Goal: Information Seeking & Learning: Compare options

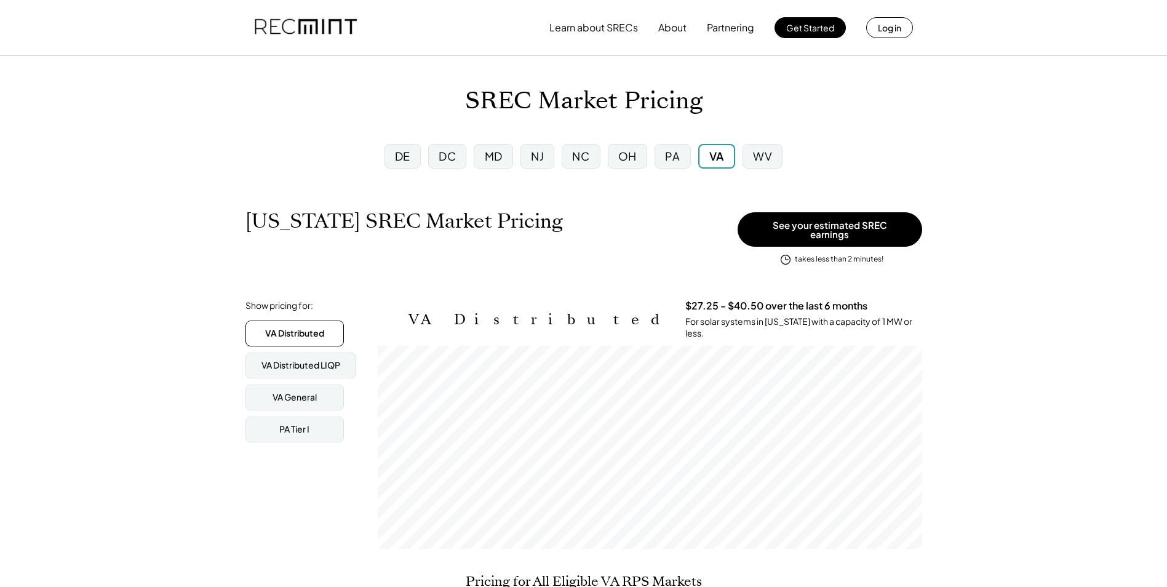
scroll to position [203, 545]
click at [679, 154] on div "PA" at bounding box center [672, 155] width 15 height 15
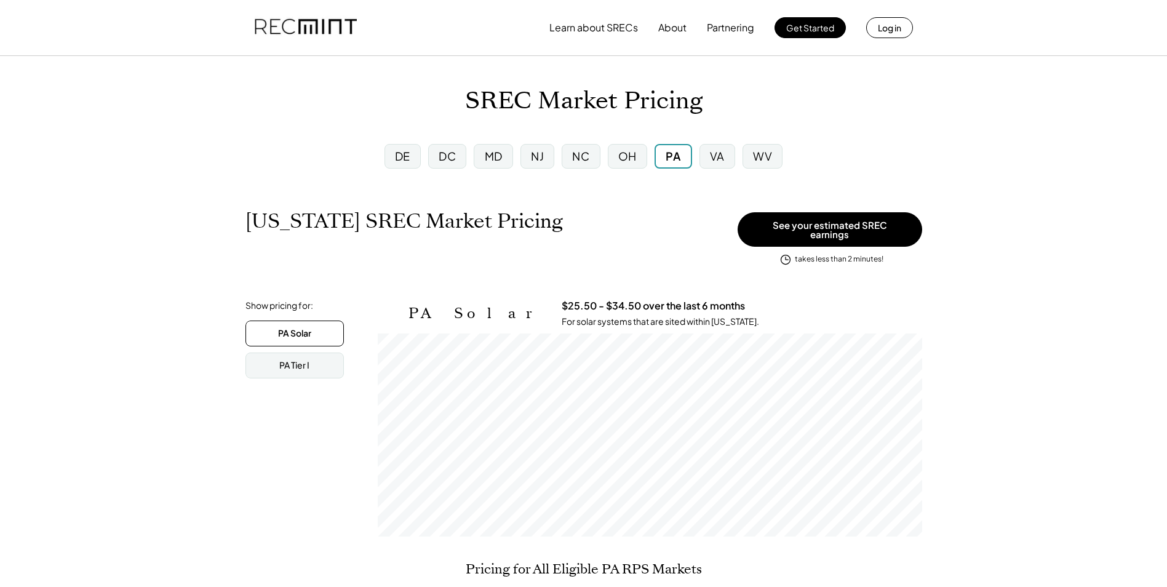
scroll to position [203, 545]
click at [621, 157] on div "OH" at bounding box center [627, 155] width 18 height 15
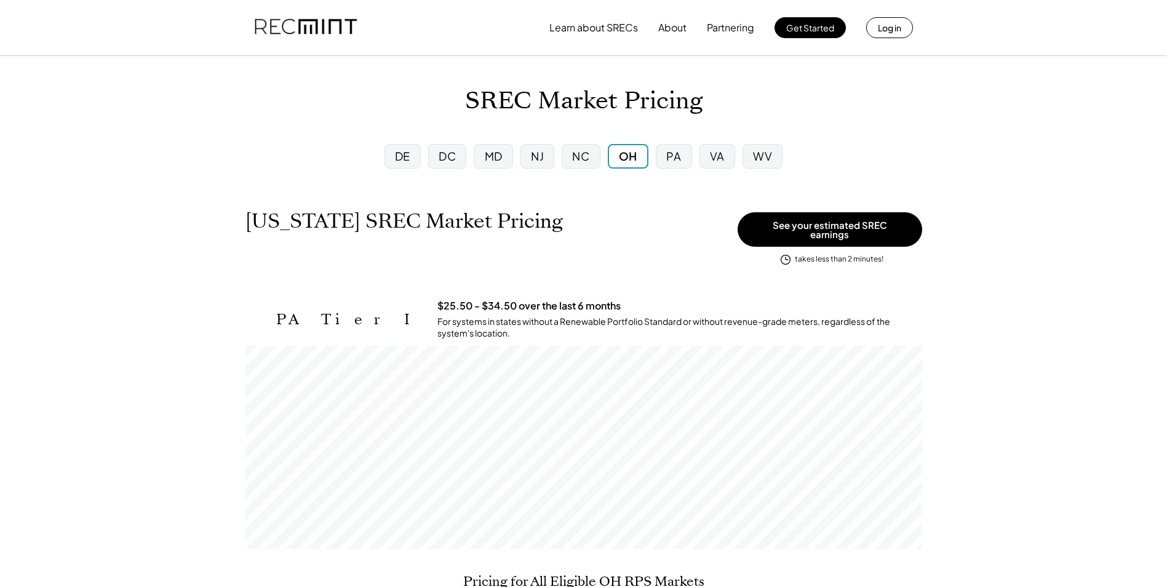
scroll to position [203, 677]
click at [431, 155] on div "DC" at bounding box center [447, 156] width 38 height 25
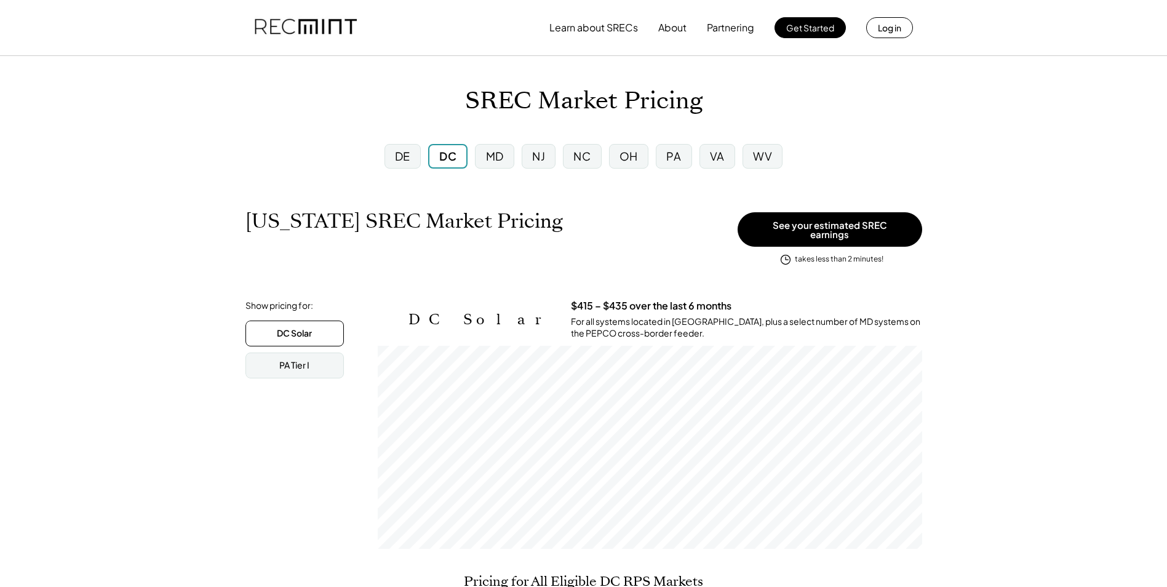
scroll to position [203, 545]
click at [497, 151] on div "MD" at bounding box center [495, 155] width 18 height 15
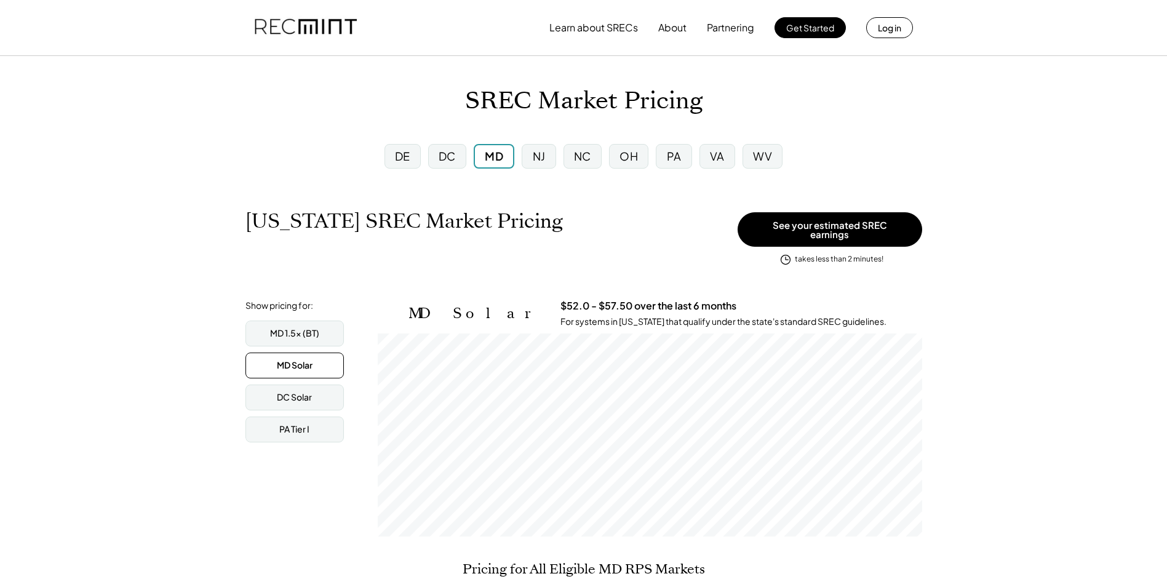
scroll to position [203, 545]
click at [550, 156] on div "NJ" at bounding box center [539, 156] width 34 height 25
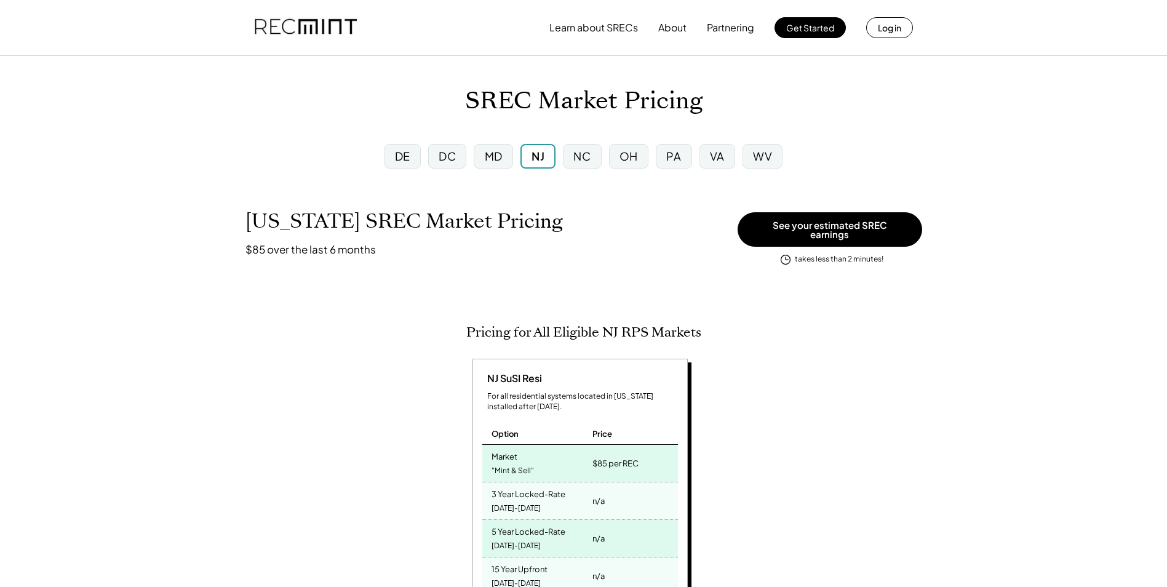
click at [407, 154] on div "DE" at bounding box center [402, 155] width 15 height 15
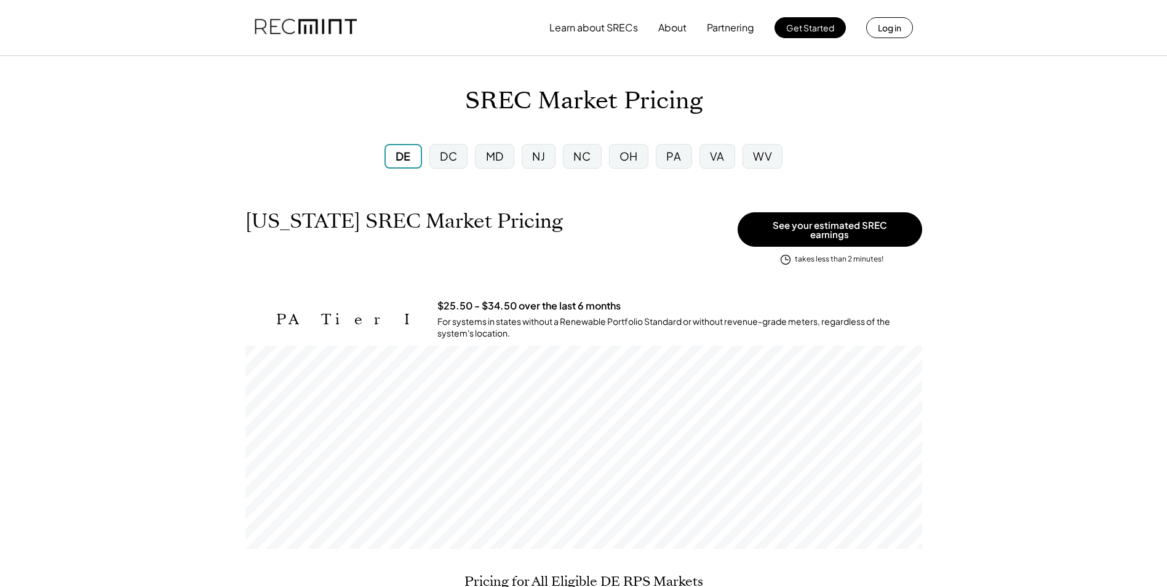
scroll to position [203, 677]
click at [765, 152] on div "WV" at bounding box center [762, 155] width 19 height 15
click at [765, 152] on div "WV" at bounding box center [761, 155] width 19 height 15
click at [719, 152] on div "VA" at bounding box center [716, 155] width 15 height 15
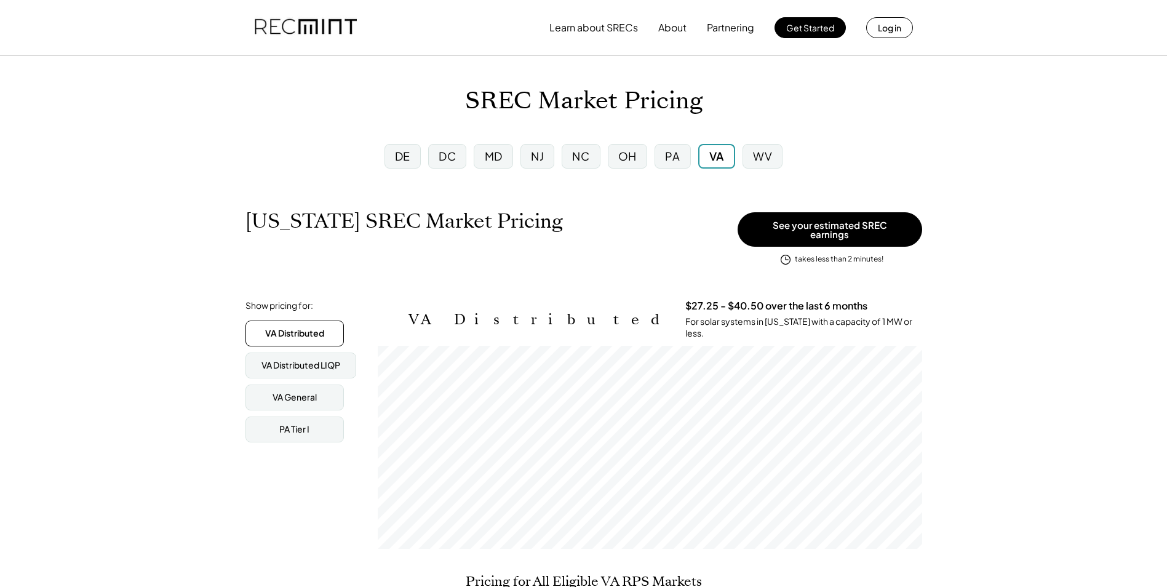
scroll to position [203, 545]
click at [295, 423] on div "PA Tier I" at bounding box center [294, 429] width 30 height 12
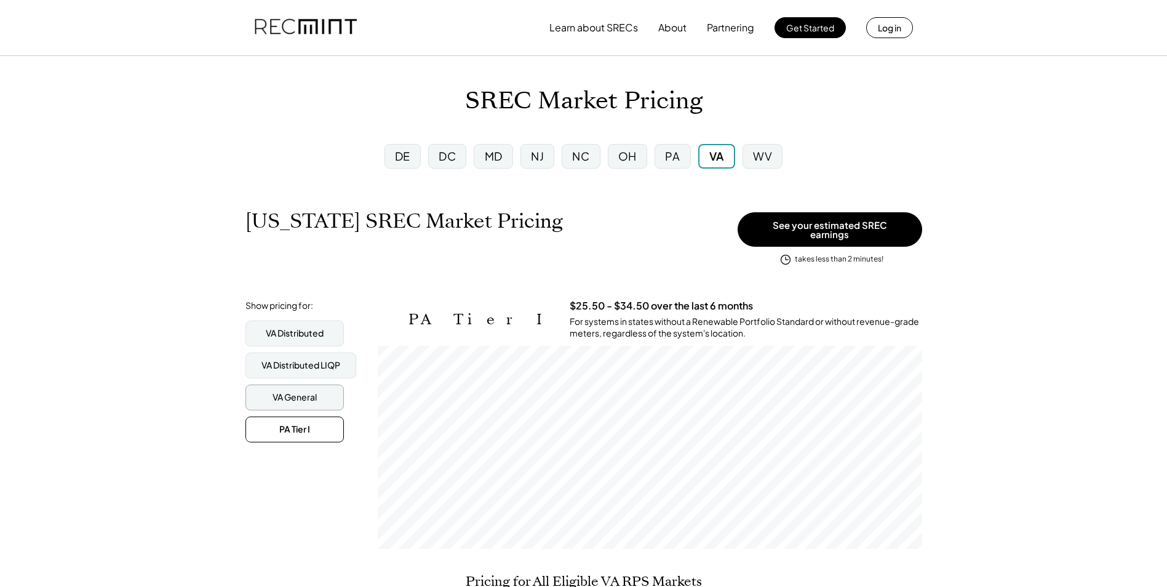
click at [294, 391] on div "VA General" at bounding box center [295, 397] width 44 height 12
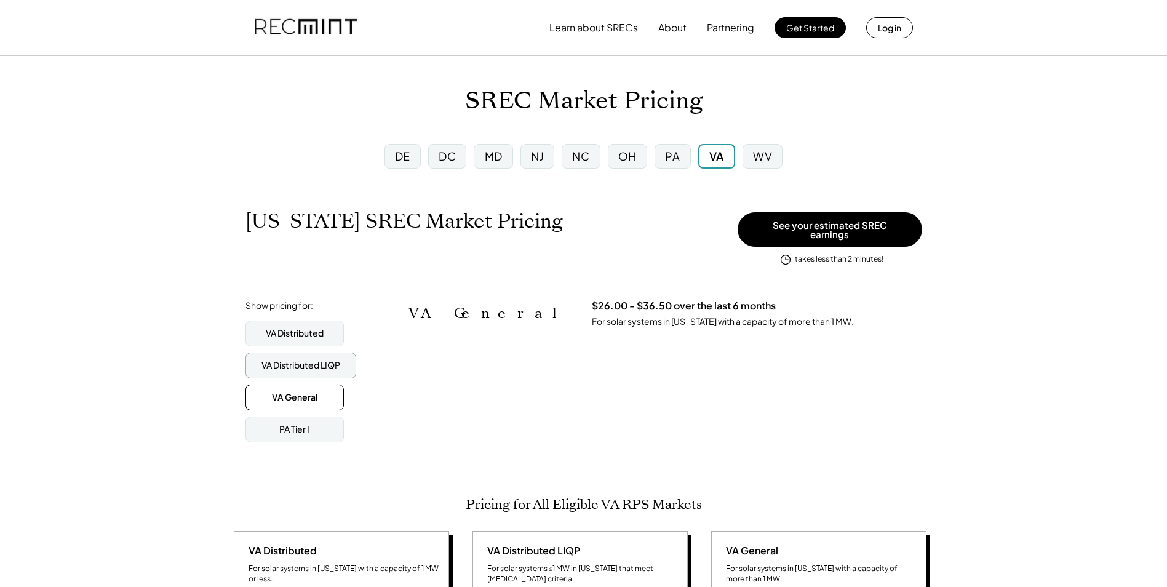
click at [298, 359] on div "VA Distributed LIQP" at bounding box center [300, 365] width 79 height 12
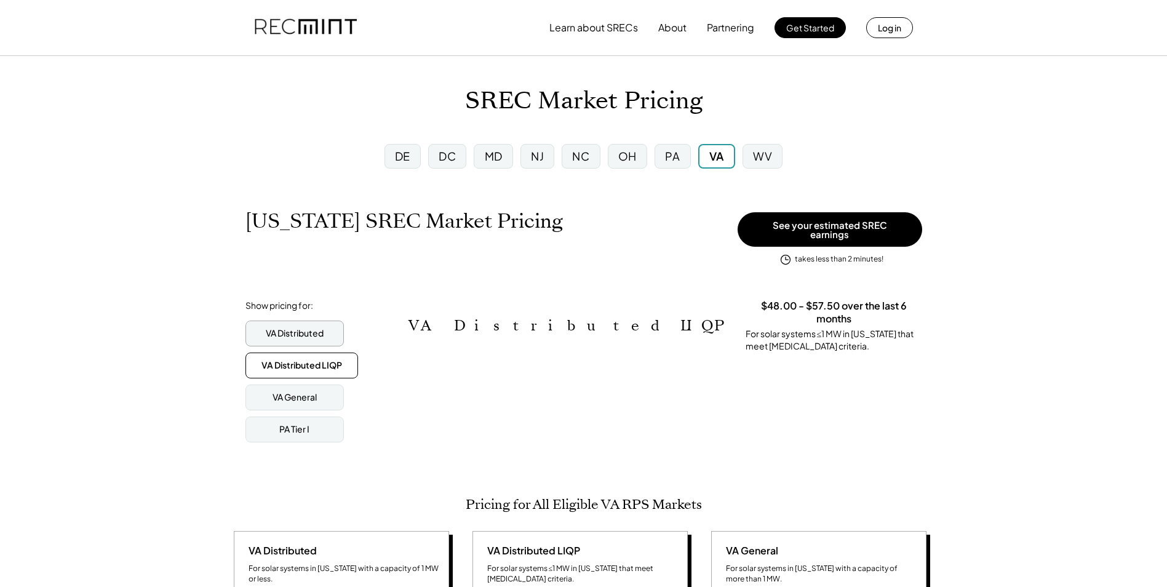
click at [317, 333] on div "VA Distributed" at bounding box center [295, 334] width 98 height 26
